Goal: Task Accomplishment & Management: Complete application form

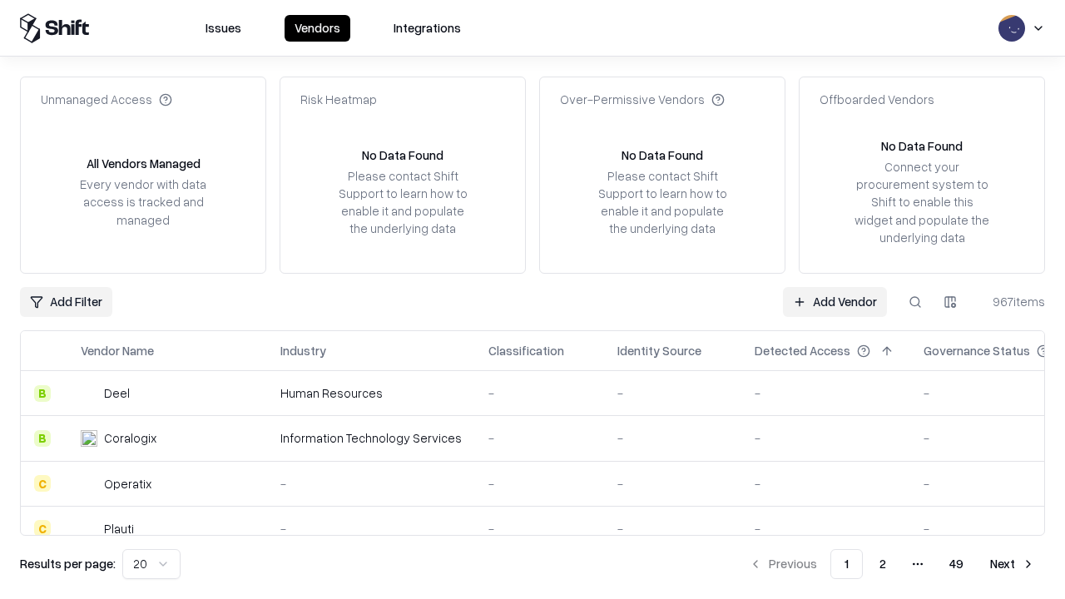
click at [835, 301] on link "Add Vendor" at bounding box center [835, 302] width 104 height 30
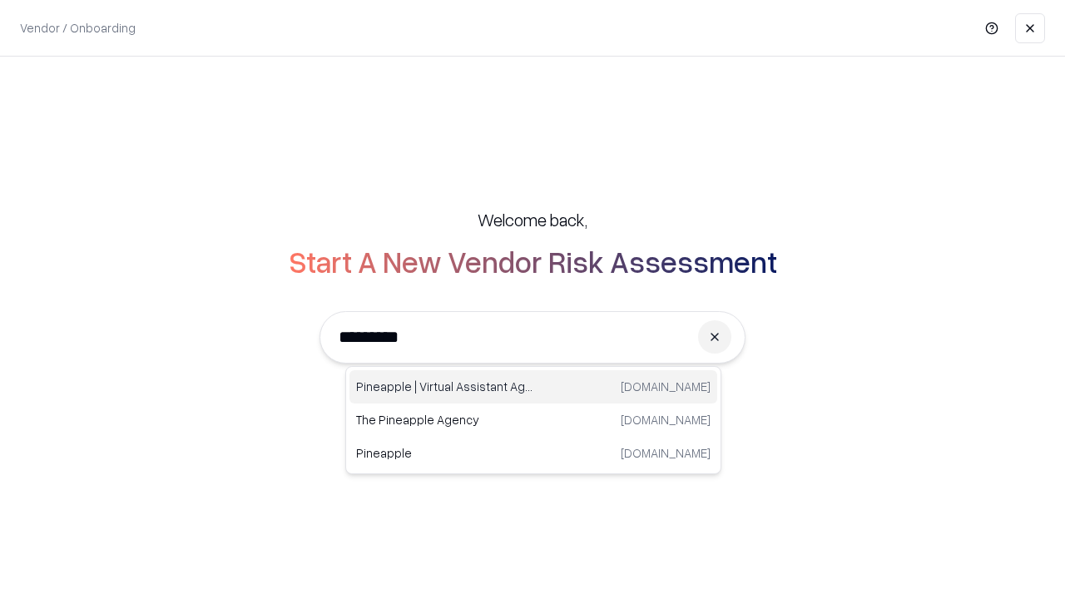
click at [534, 387] on div "Pineapple | Virtual Assistant Agency [DOMAIN_NAME]" at bounding box center [534, 386] width 368 height 33
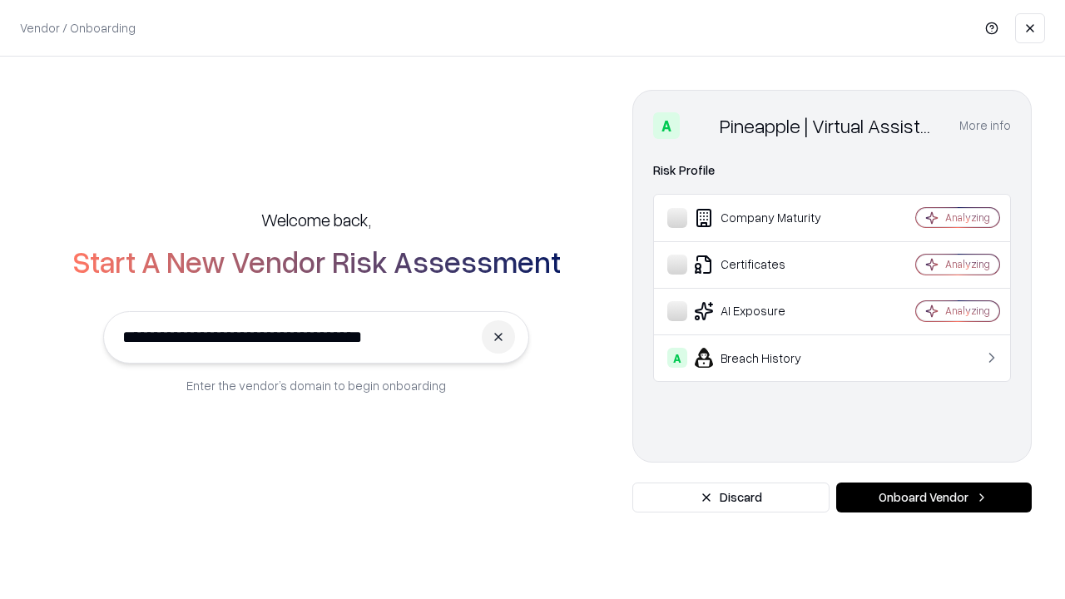
type input "**********"
click at [934, 498] on button "Onboard Vendor" at bounding box center [935, 498] width 196 height 30
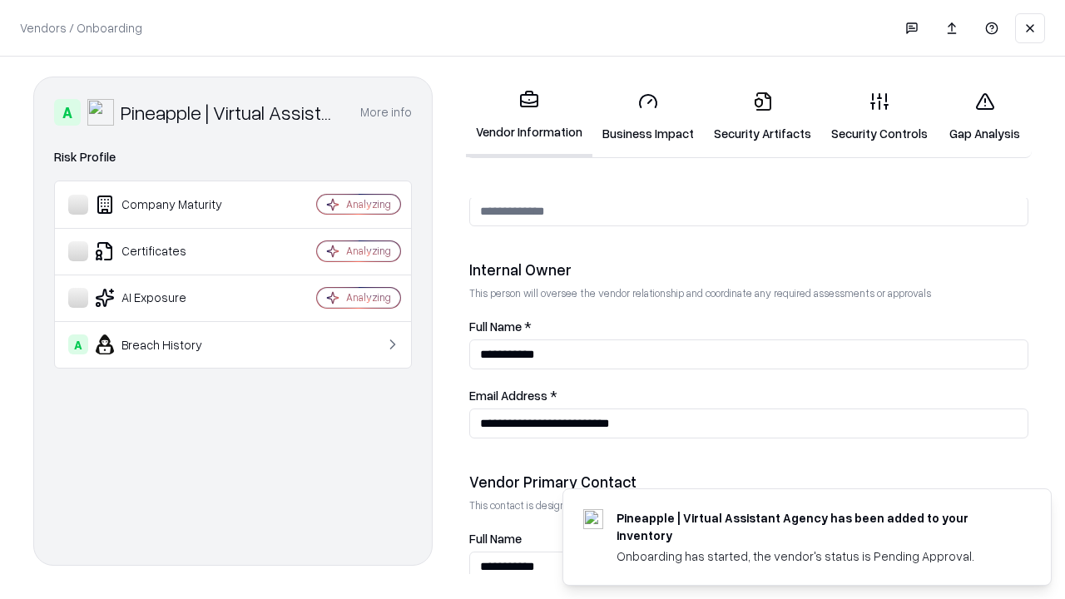
scroll to position [862, 0]
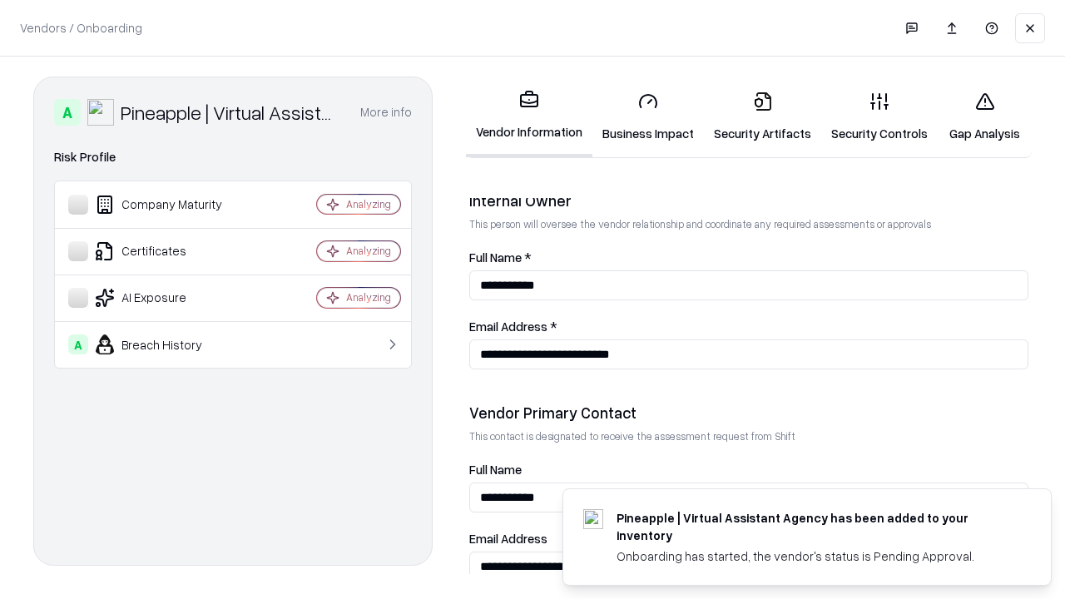
click at [762, 117] on link "Security Artifacts" at bounding box center [762, 116] width 117 height 77
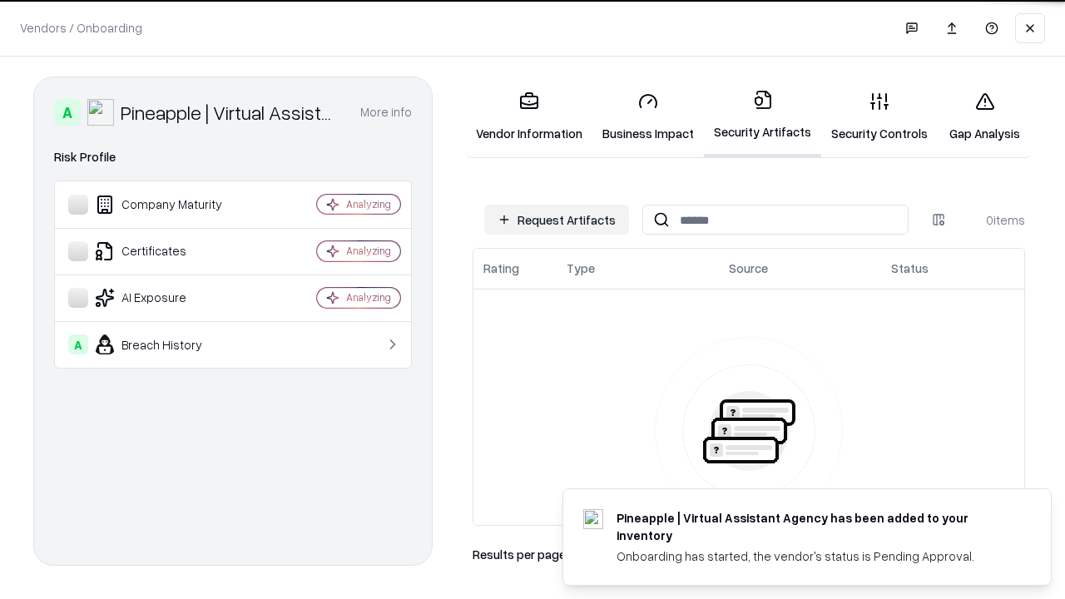
click at [557, 220] on button "Request Artifacts" at bounding box center [556, 220] width 145 height 30
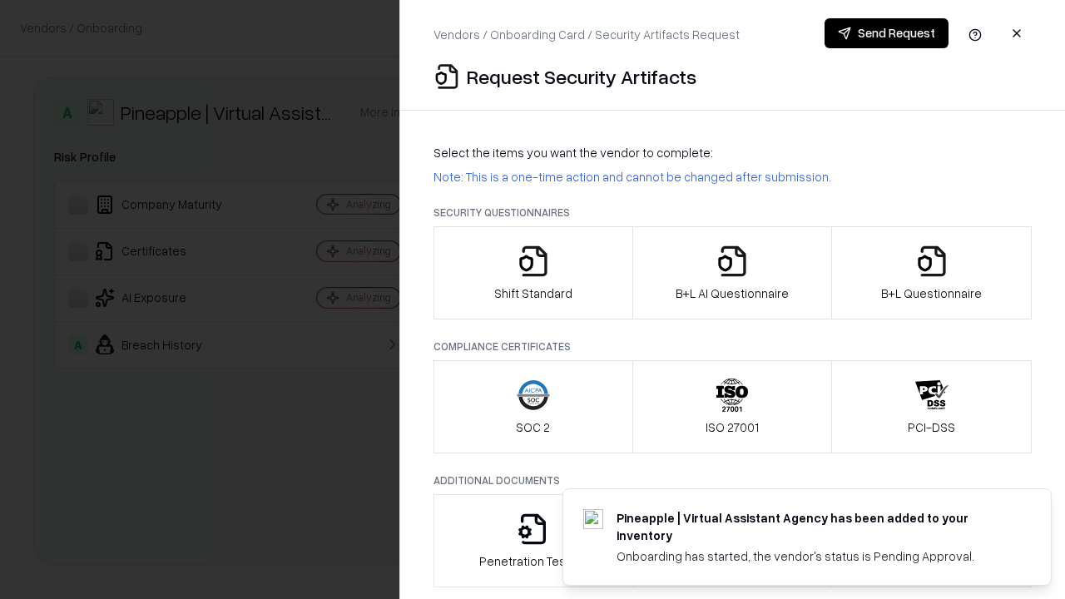
click at [931, 273] on icon "button" at bounding box center [932, 261] width 33 height 33
click at [732, 273] on icon "button" at bounding box center [732, 261] width 33 height 33
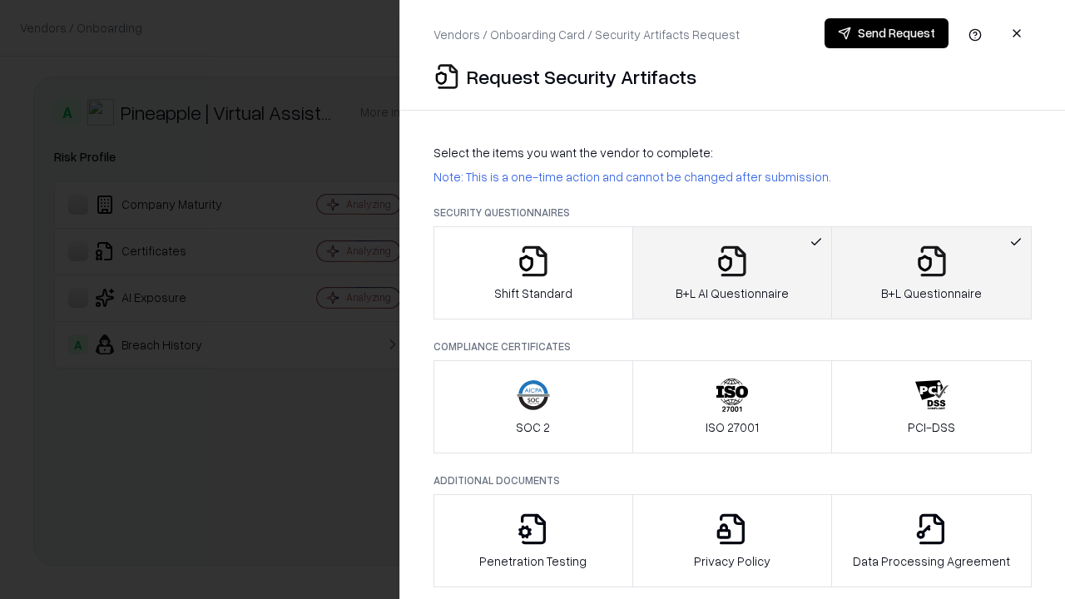
click at [887, 33] on button "Send Request" at bounding box center [887, 33] width 124 height 30
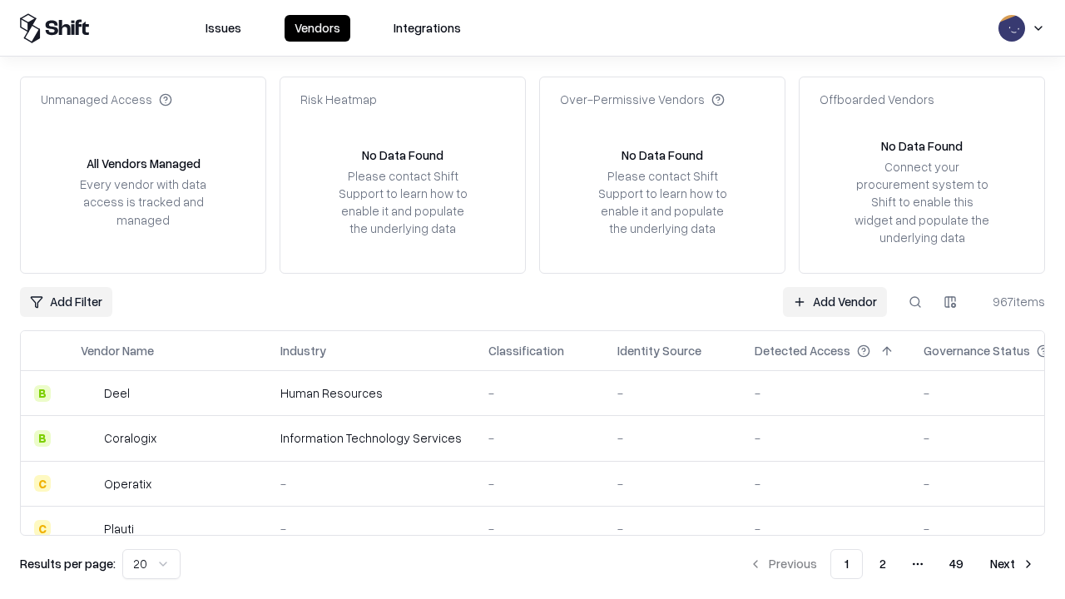
click at [916, 301] on button at bounding box center [916, 302] width 30 height 30
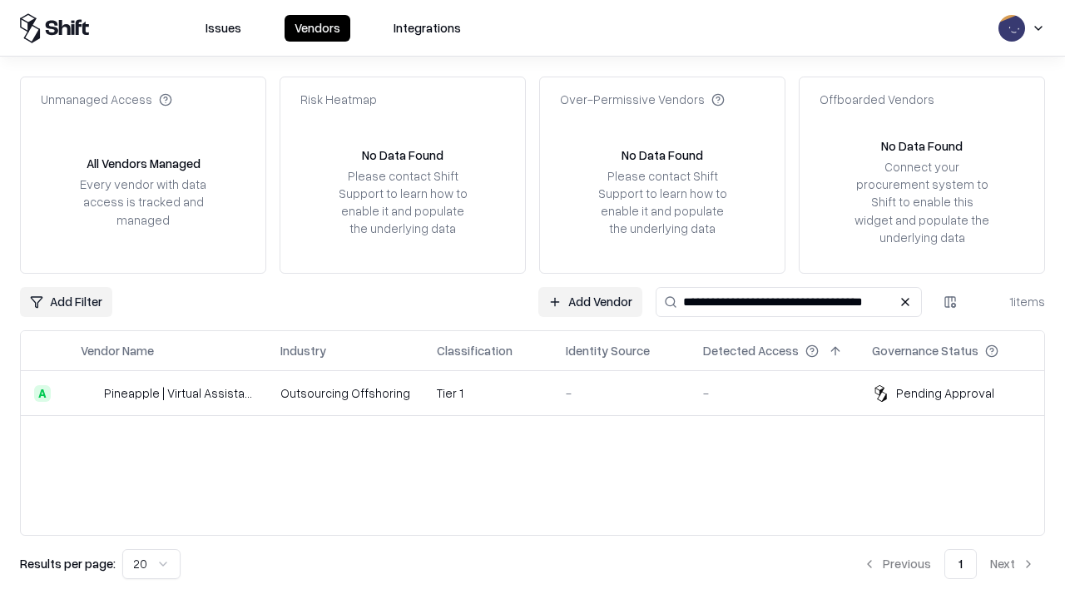
type input "**********"
click at [543, 393] on td "Tier 1" at bounding box center [488, 393] width 129 height 45
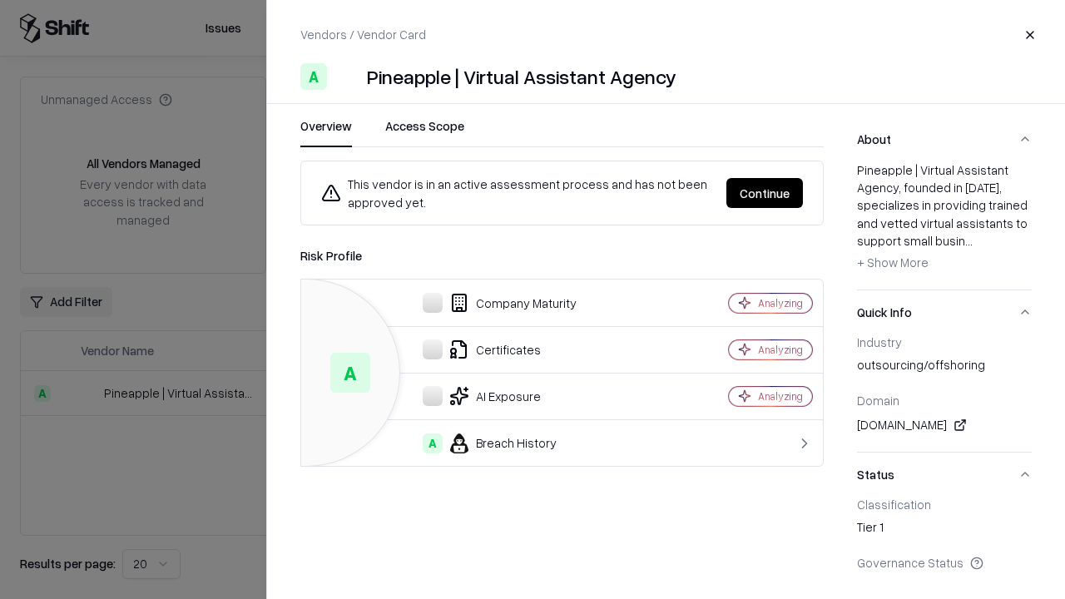
click at [765, 193] on button "Continue" at bounding box center [765, 193] width 77 height 30
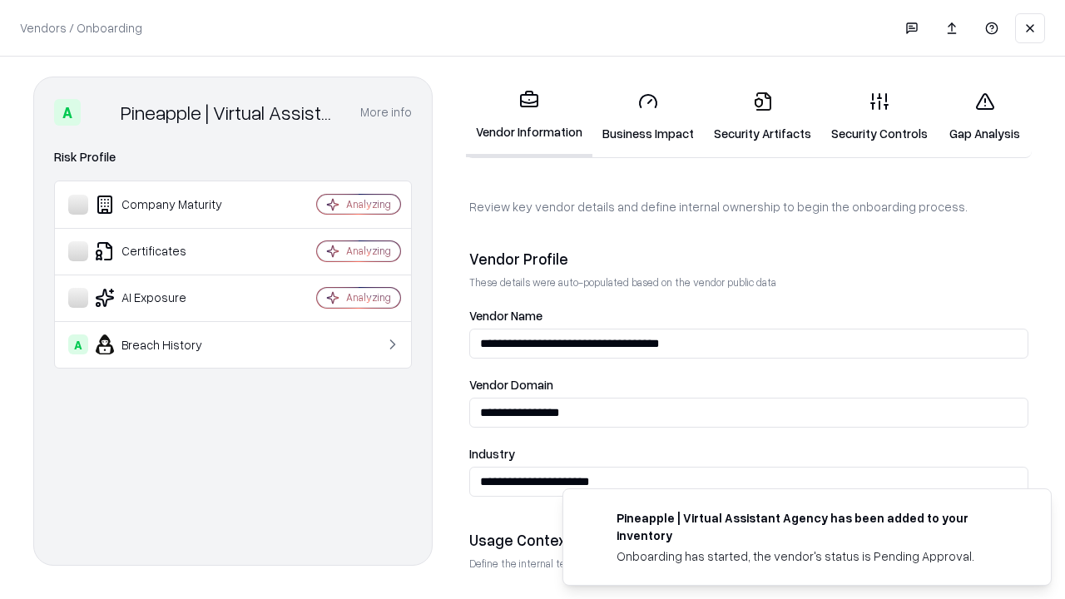
click at [762, 117] on link "Security Artifacts" at bounding box center [762, 116] width 117 height 77
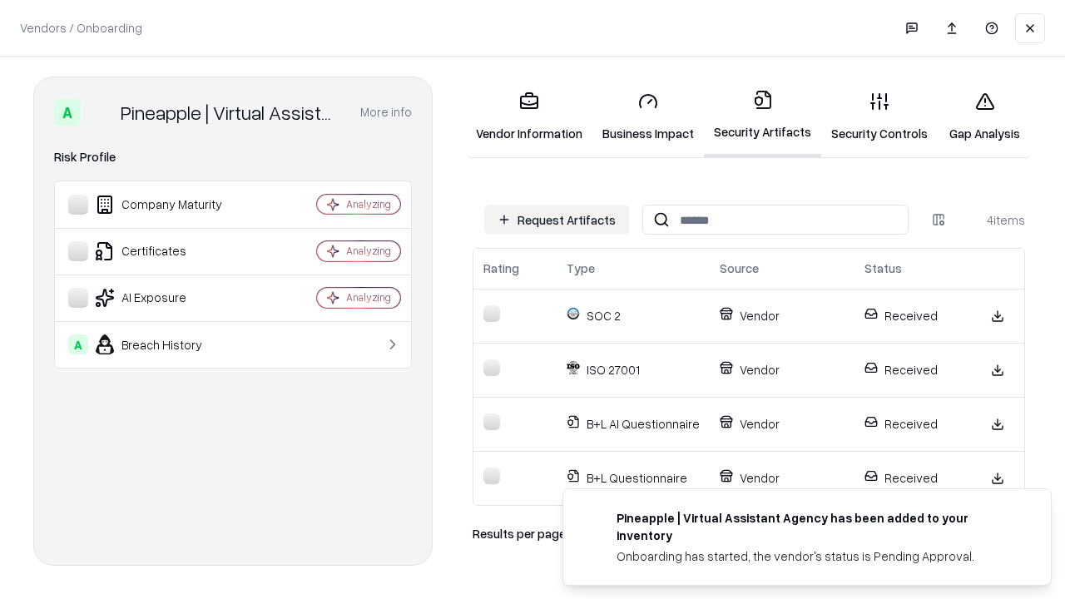
click at [985, 117] on link "Gap Analysis" at bounding box center [985, 116] width 94 height 77
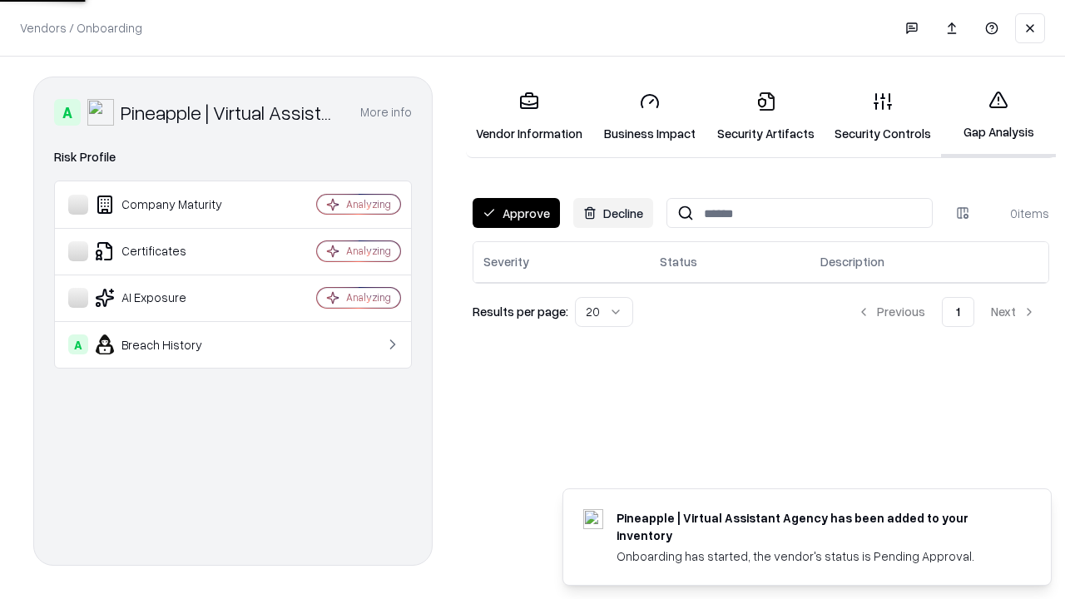
click at [516, 213] on button "Approve" at bounding box center [516, 213] width 87 height 30
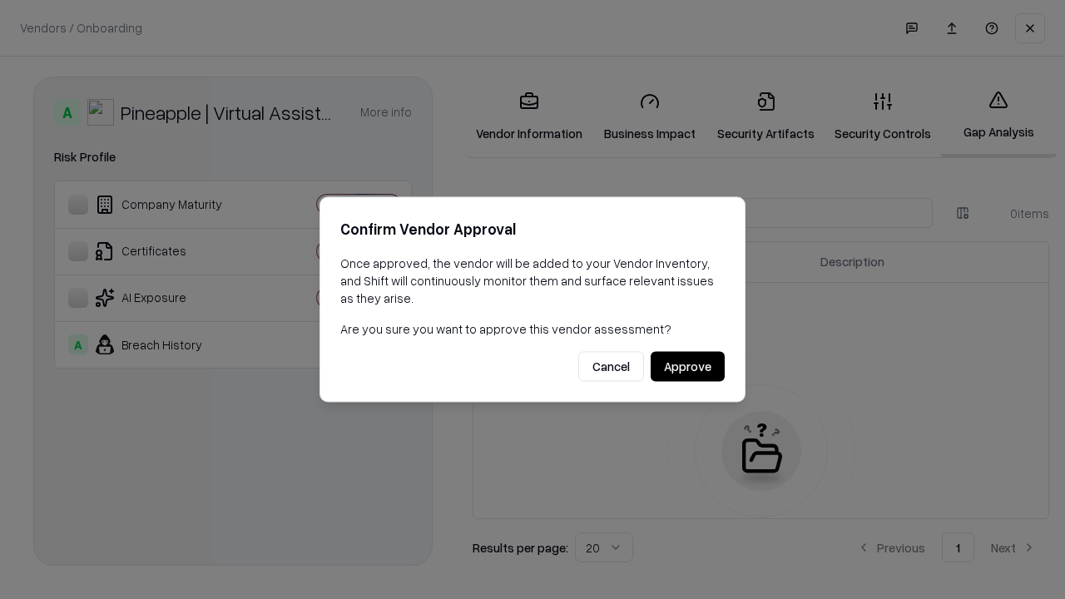
click at [688, 366] on button "Approve" at bounding box center [688, 367] width 74 height 30
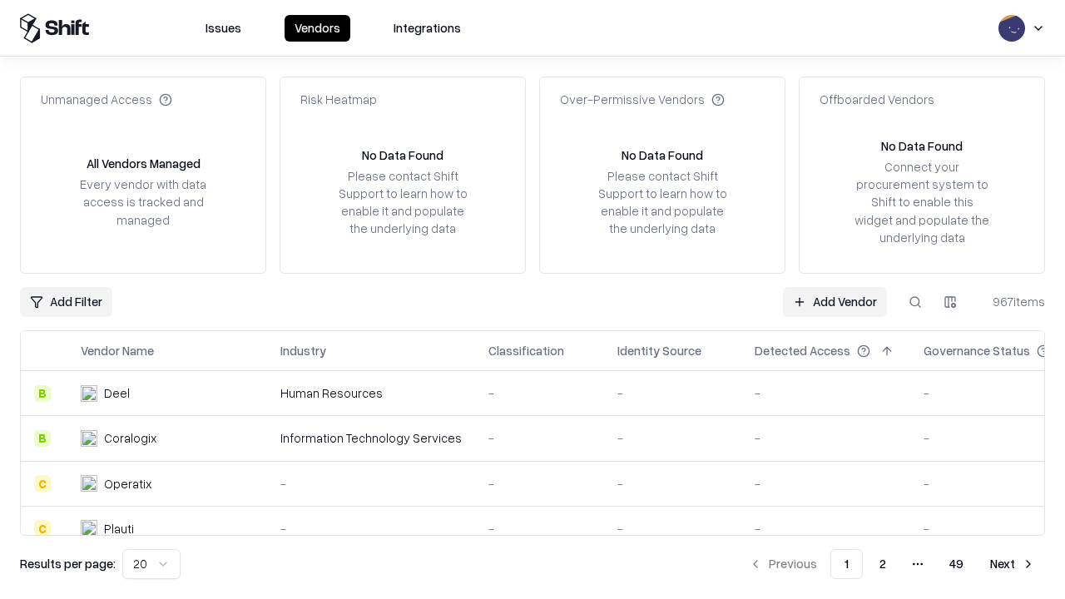
type input "**********"
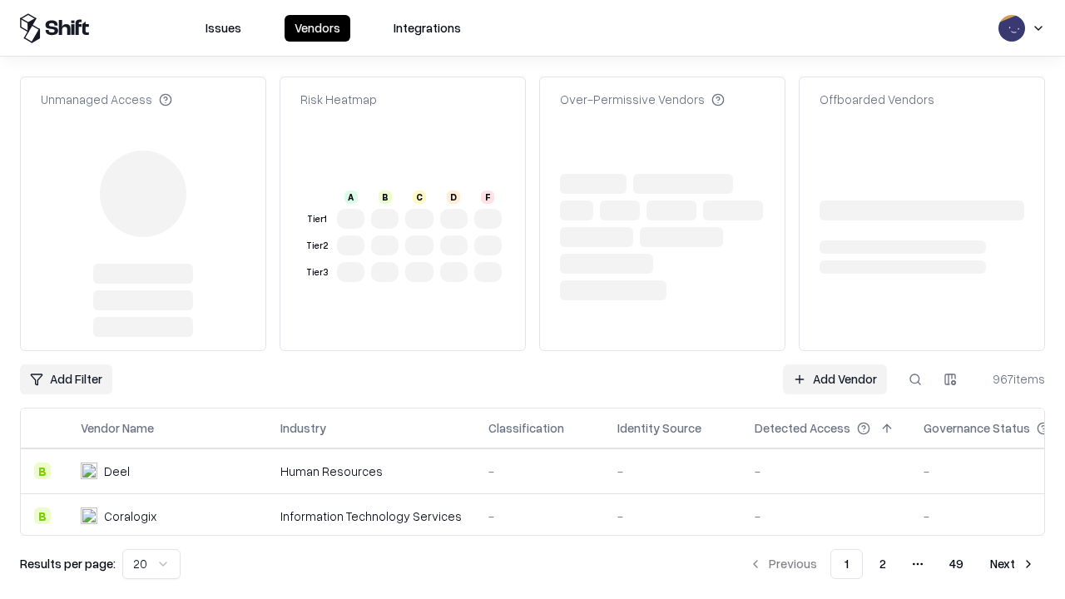
click at [835, 365] on link "Add Vendor" at bounding box center [835, 380] width 104 height 30
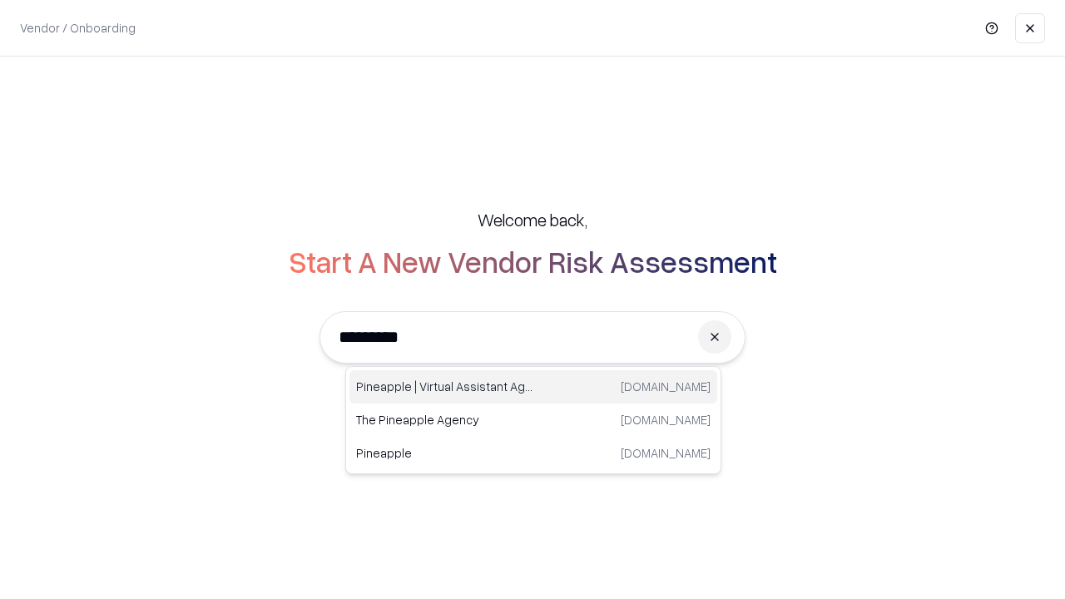
click at [534, 387] on div "Pineapple | Virtual Assistant Agency [DOMAIN_NAME]" at bounding box center [534, 386] width 368 height 33
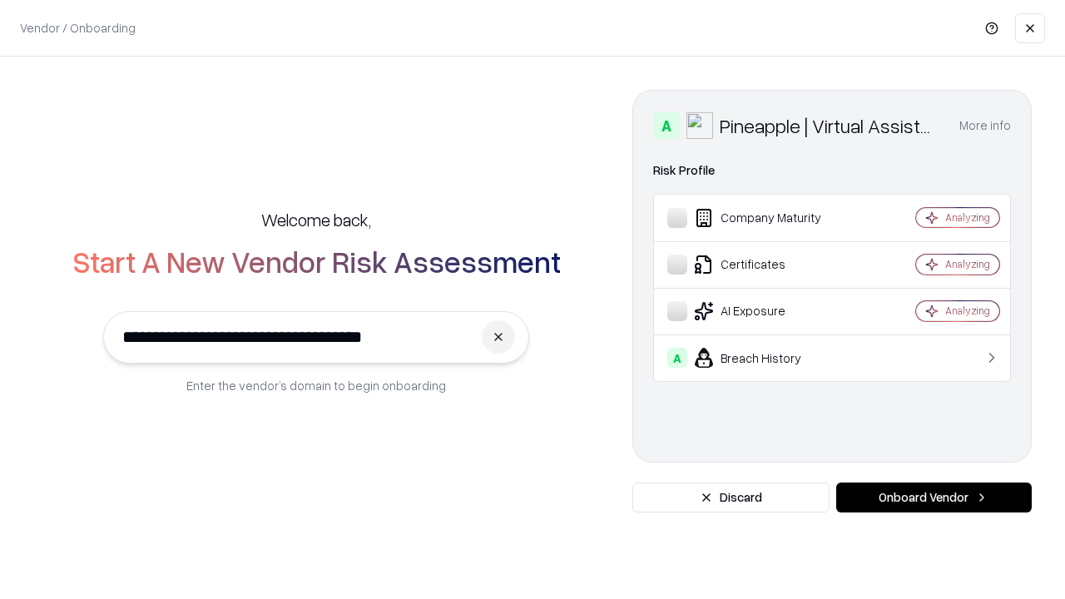
type input "**********"
click at [934, 498] on button "Onboard Vendor" at bounding box center [935, 498] width 196 height 30
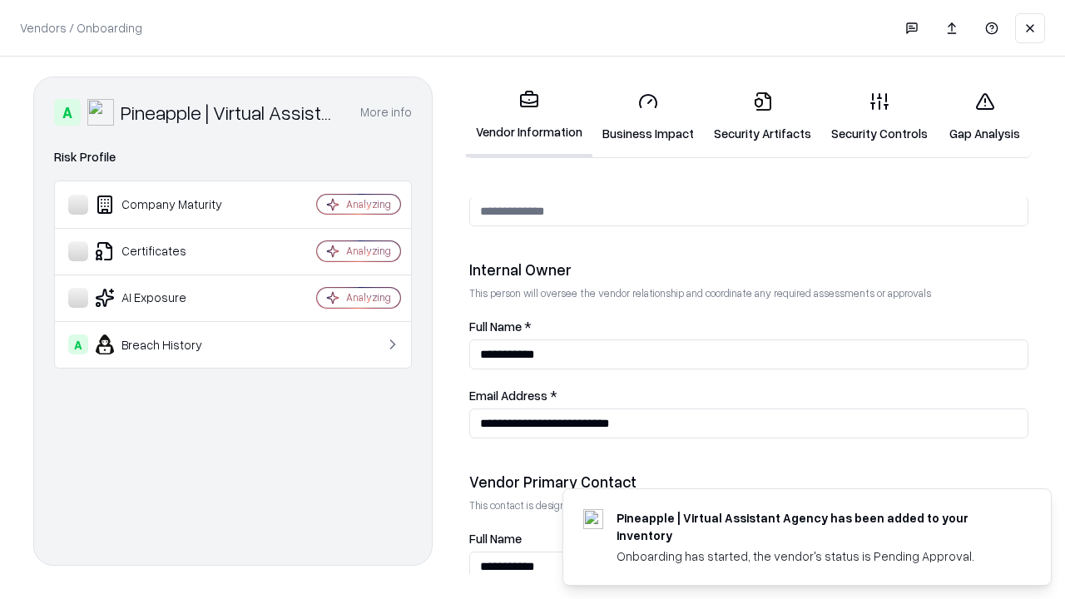
scroll to position [862, 0]
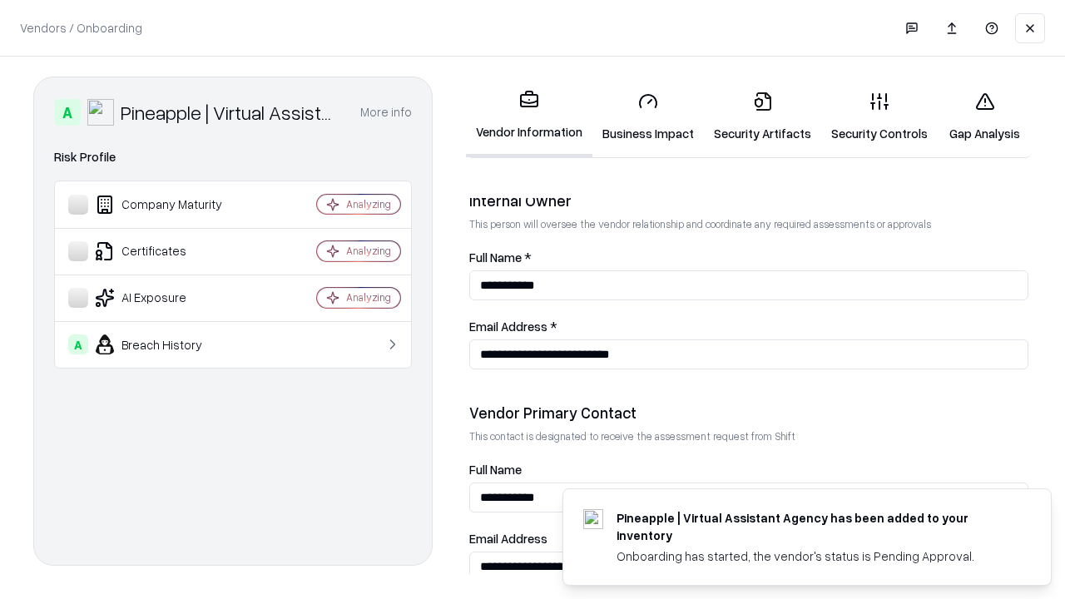
click at [985, 117] on link "Gap Analysis" at bounding box center [985, 116] width 94 height 77
